Goal: Task Accomplishment & Management: Use online tool/utility

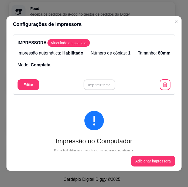
click at [84, 82] on button "Imprimir teste" at bounding box center [100, 84] width 32 height 11
click at [25, 87] on button "Editar" at bounding box center [28, 84] width 21 height 11
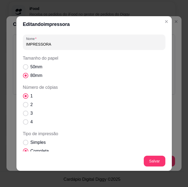
click at [59, 45] on input "IMPRESSORA" at bounding box center [94, 43] width 136 height 5
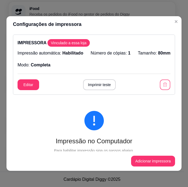
click at [162, 84] on icon "button" at bounding box center [164, 84] width 5 height 5
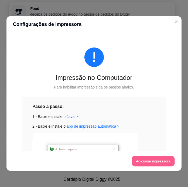
click at [159, 159] on button "Adicionar impressora" at bounding box center [152, 161] width 43 height 11
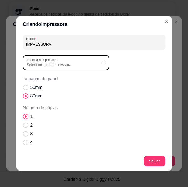
click at [84, 65] on span "Selecione uma impressora" at bounding box center [63, 64] width 72 height 5
click at [93, 114] on span "POS58 Printer(3)" at bounding box center [61, 112] width 69 height 5
type input "POS58 Printer(3)"
select select "POS58 Printer(3)"
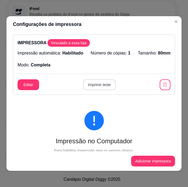
click at [95, 83] on button "Imprimir teste" at bounding box center [99, 84] width 33 height 11
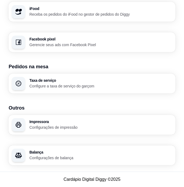
click at [99, 122] on h3 "Impressora" at bounding box center [100, 122] width 143 height 4
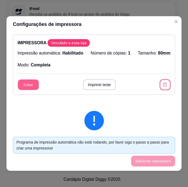
click at [27, 82] on button "Editar" at bounding box center [28, 84] width 21 height 11
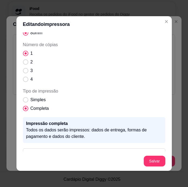
scroll to position [57, 0]
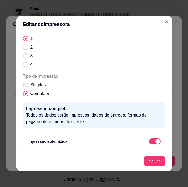
click at [25, 85] on span "Tipo de impressão" at bounding box center [25, 84] width 5 height 5
click at [25, 86] on input "Simples" at bounding box center [25, 88] width 4 height 4
radio input "true"
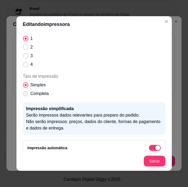
click at [25, 96] on label "Completa" at bounding box center [36, 93] width 30 height 11
click at [25, 96] on input "Completa" at bounding box center [25, 97] width 4 height 4
radio input "true"
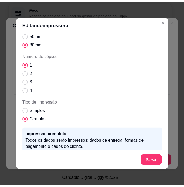
scroll to position [0, 0]
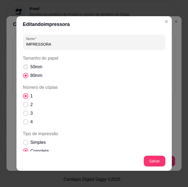
click at [23, 67] on span "Tamanho do papel" at bounding box center [25, 66] width 5 height 5
click at [23, 68] on input "50mm" at bounding box center [25, 70] width 4 height 4
radio input "true"
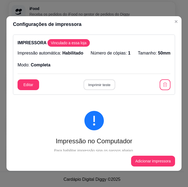
click at [96, 88] on button "Imprimir teste" at bounding box center [100, 84] width 32 height 11
